Goal: Find contact information: Find contact information

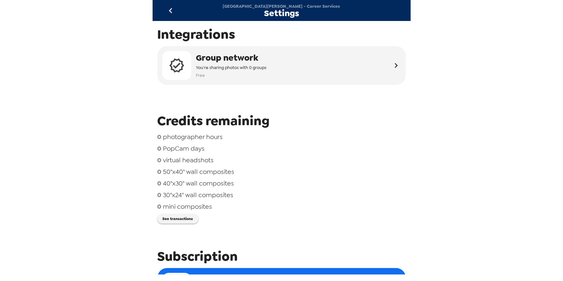
scroll to position [265, 0]
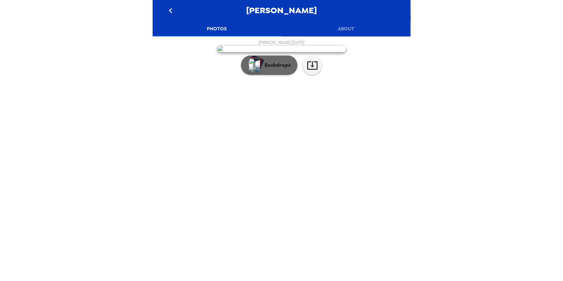
click at [258, 72] on div "button" at bounding box center [255, 63] width 15 height 16
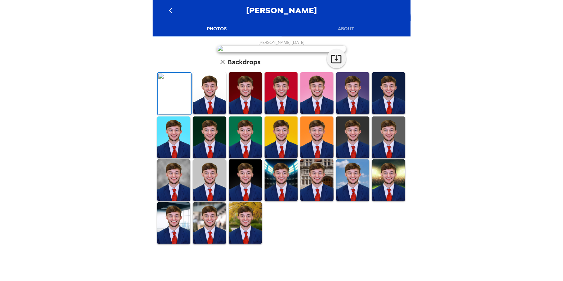
click at [109, 57] on div "Dolan Weaver Photos About Dolan Weaver , 09-26-2025 Backdrops" at bounding box center [281, 140] width 563 height 281
click at [344, 30] on button "About" at bounding box center [345, 28] width 129 height 15
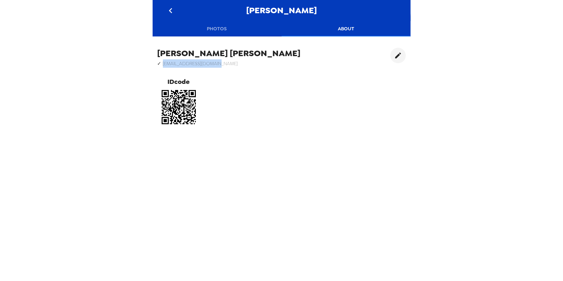
drag, startPoint x: 238, startPoint y: 62, endPoint x: 162, endPoint y: 65, distance: 75.8
click at [162, 65] on div "Dolan Weaver ✓ dolangweaver@gmail.com IDcode" at bounding box center [282, 88] width 258 height 90
copy h6 "dolangweaver@gmail.com"
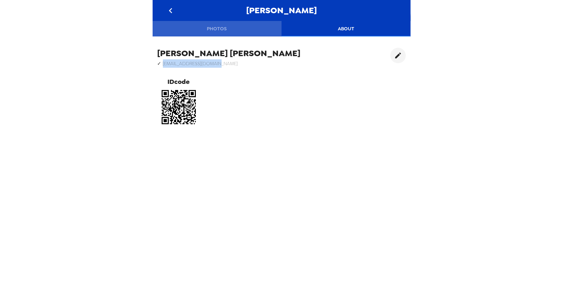
click at [222, 28] on button "Photos" at bounding box center [217, 28] width 129 height 15
